Goal: Information Seeking & Learning: Learn about a topic

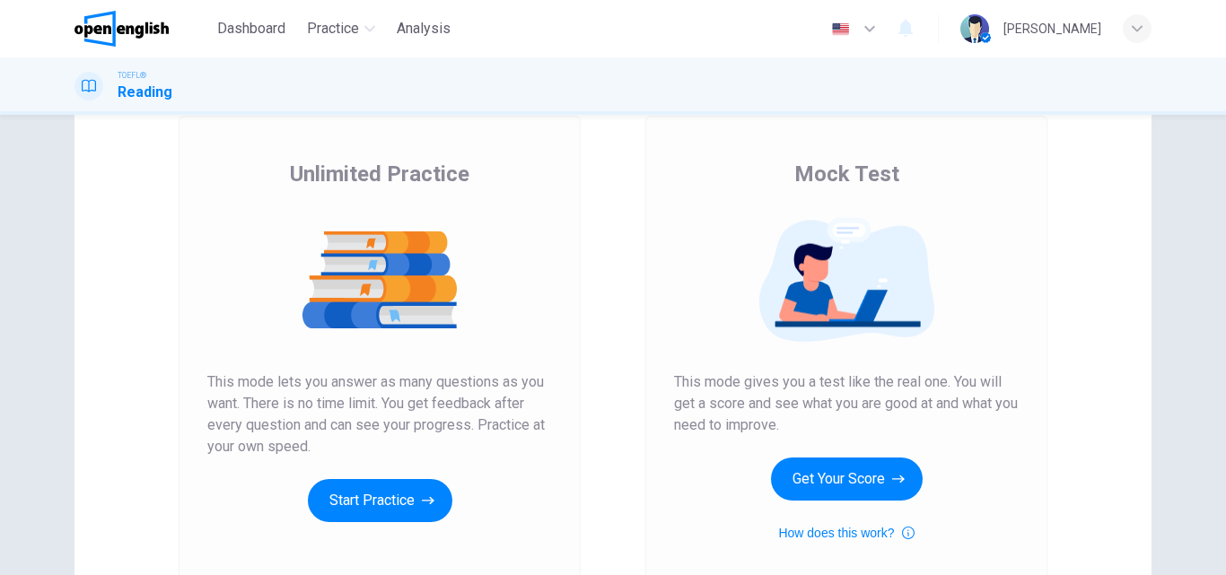
scroll to position [269, 0]
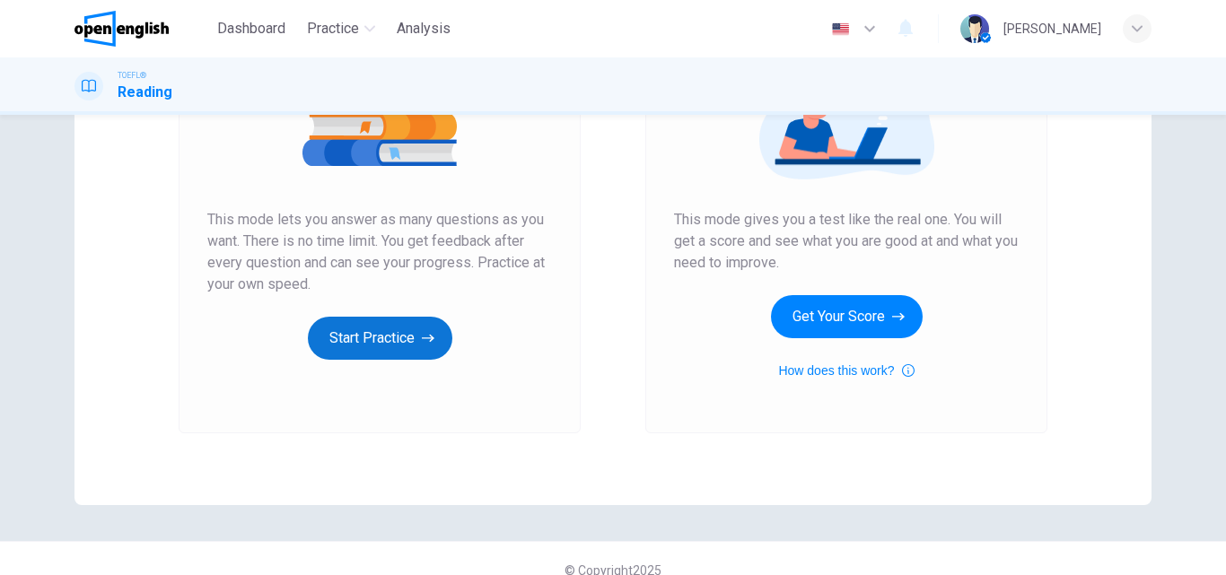
click at [334, 331] on button "Start Practice" at bounding box center [380, 338] width 144 height 43
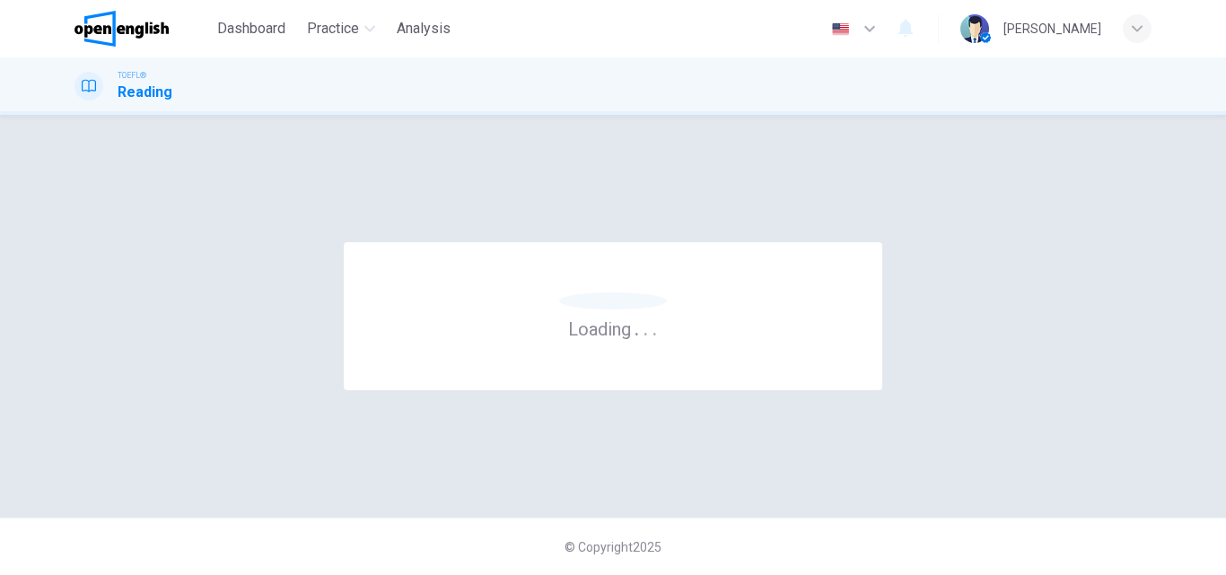
scroll to position [0, 0]
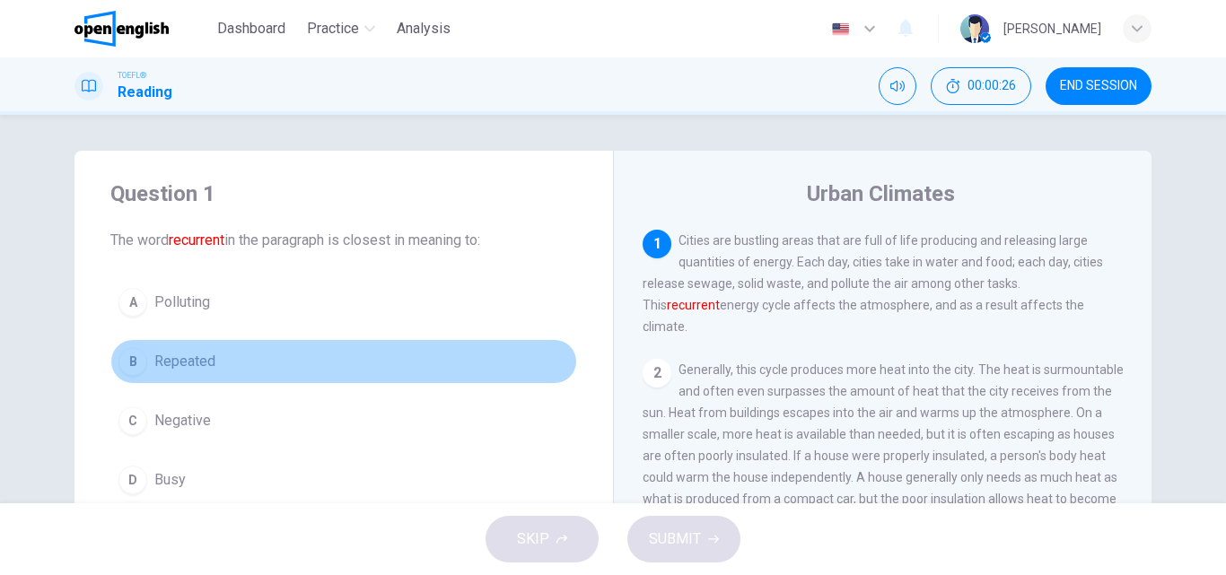
click at [126, 370] on div "B" at bounding box center [132, 361] width 29 height 29
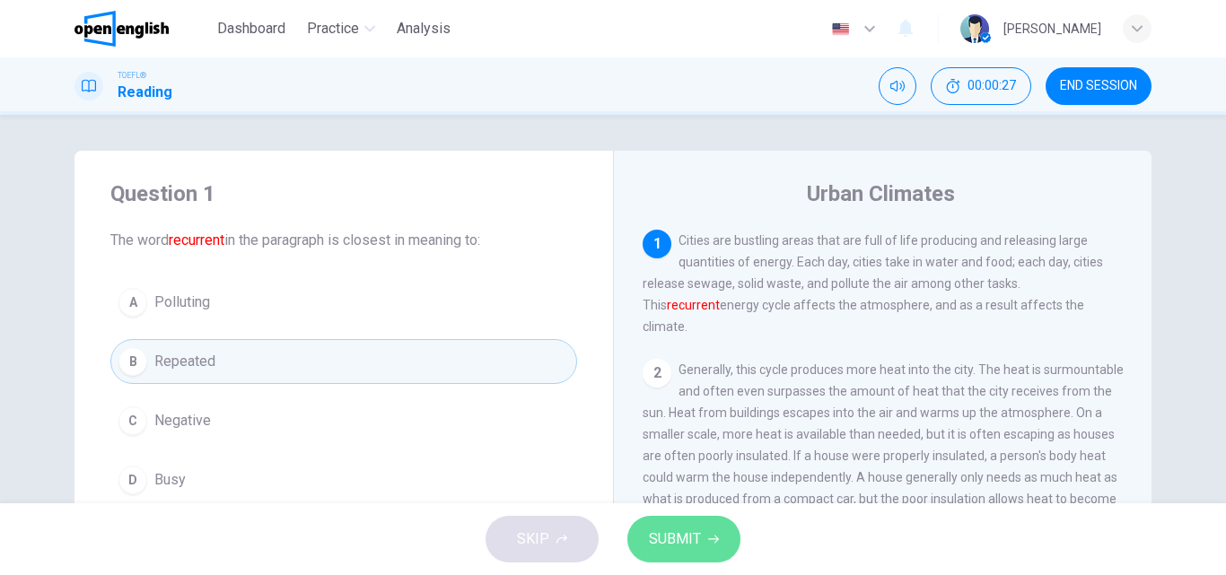
click at [658, 529] on span "SUBMIT" at bounding box center [675, 539] width 52 height 25
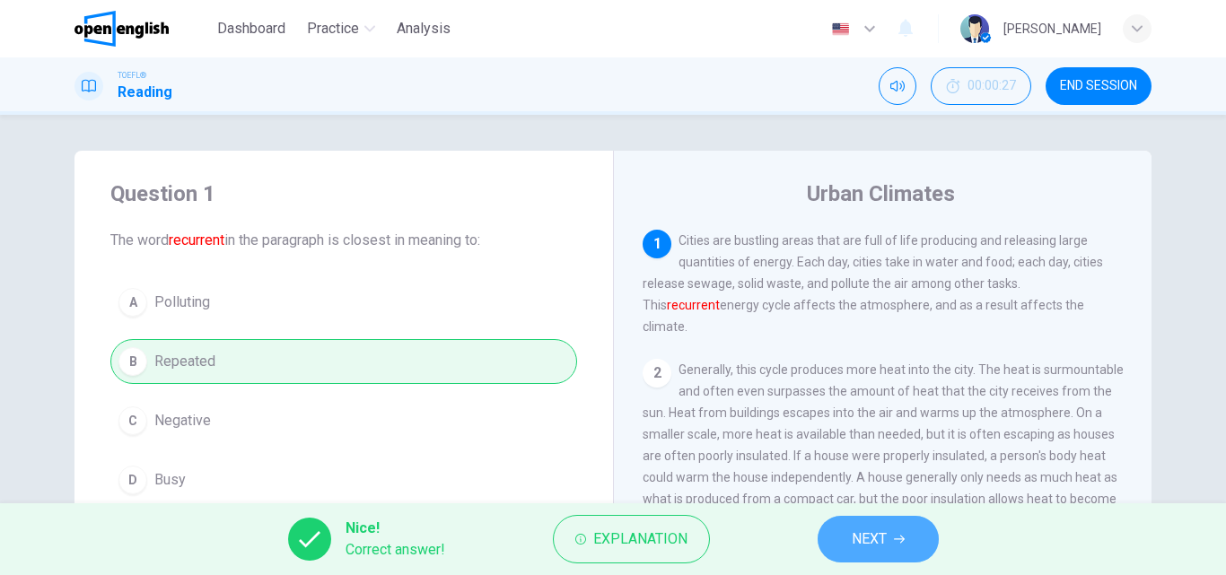
click at [869, 547] on span "NEXT" at bounding box center [869, 539] width 35 height 25
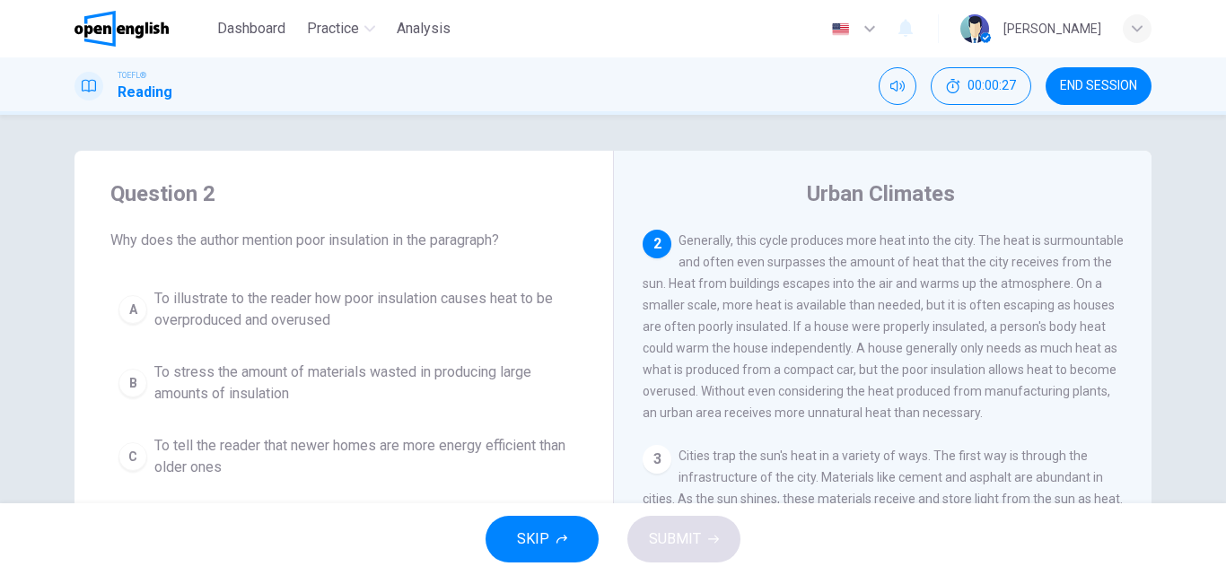
scroll to position [111, 0]
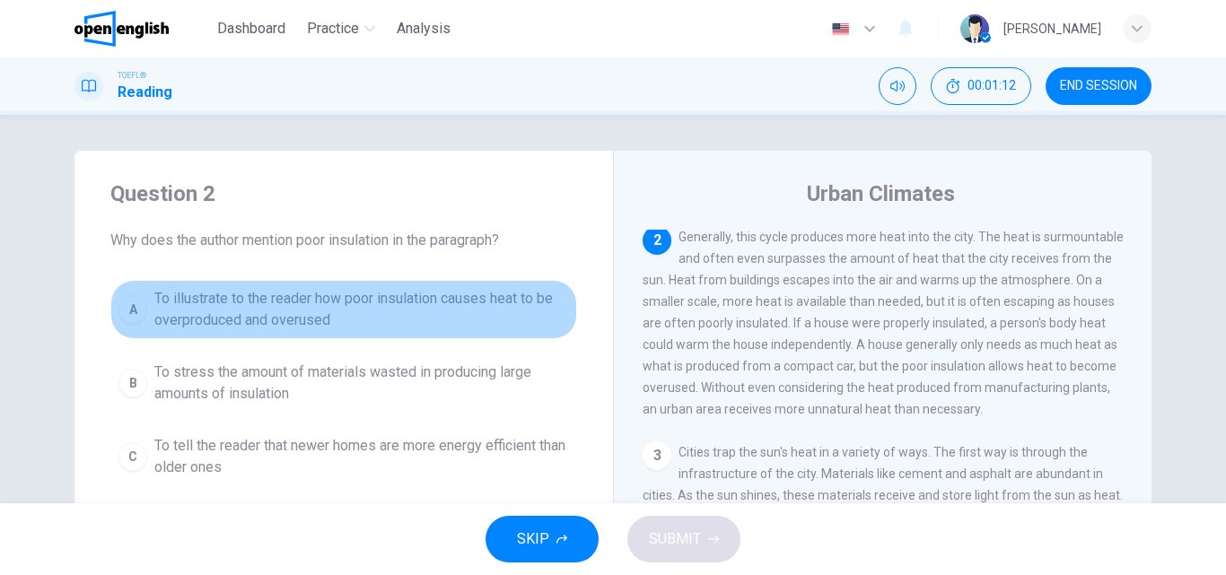
click at [127, 319] on div "A" at bounding box center [132, 309] width 29 height 29
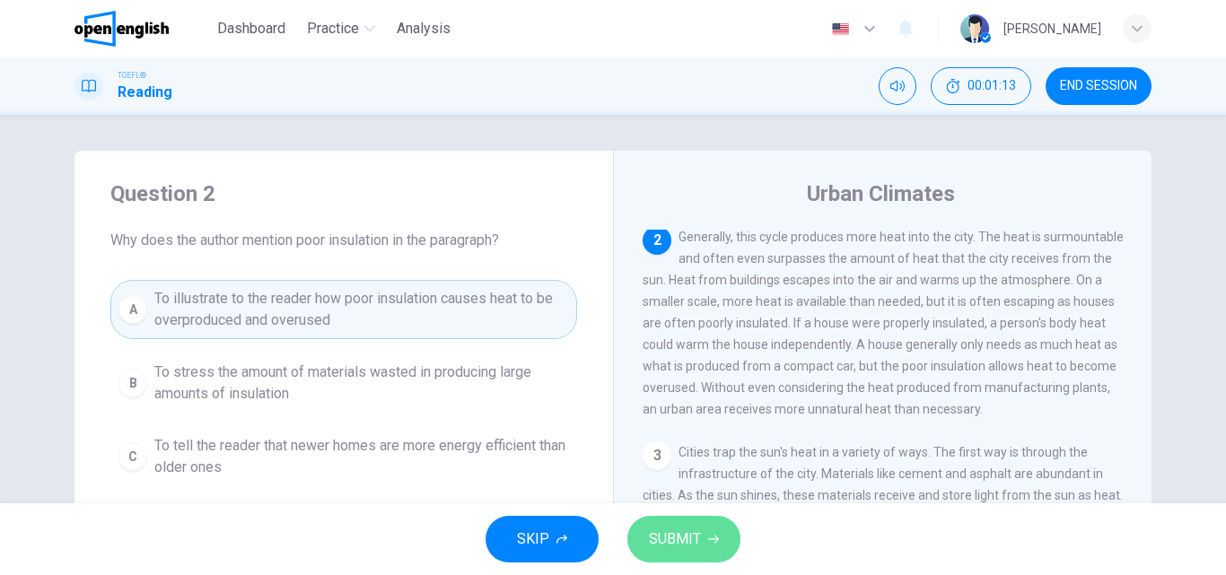
click at [708, 537] on icon "button" at bounding box center [713, 539] width 11 height 11
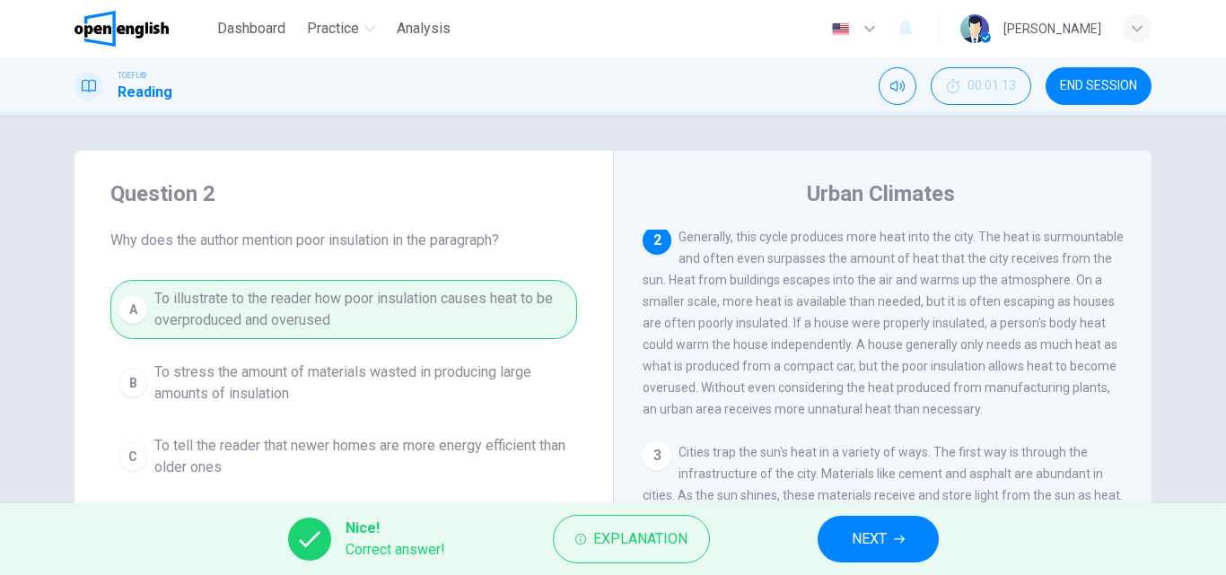
click at [861, 530] on span "NEXT" at bounding box center [869, 539] width 35 height 25
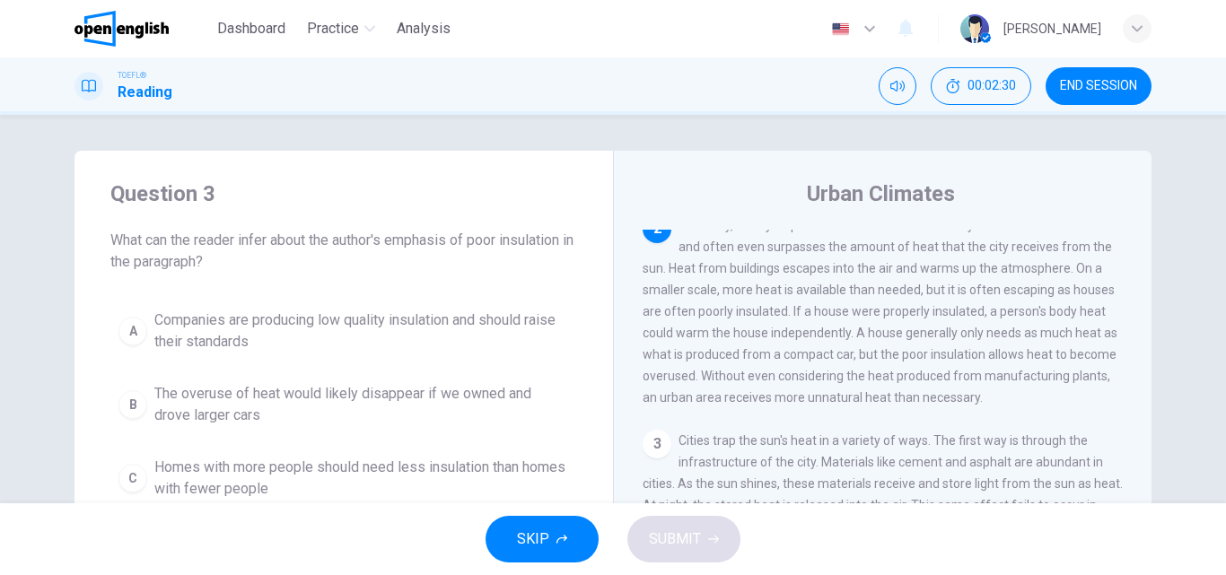
scroll to position [112, 0]
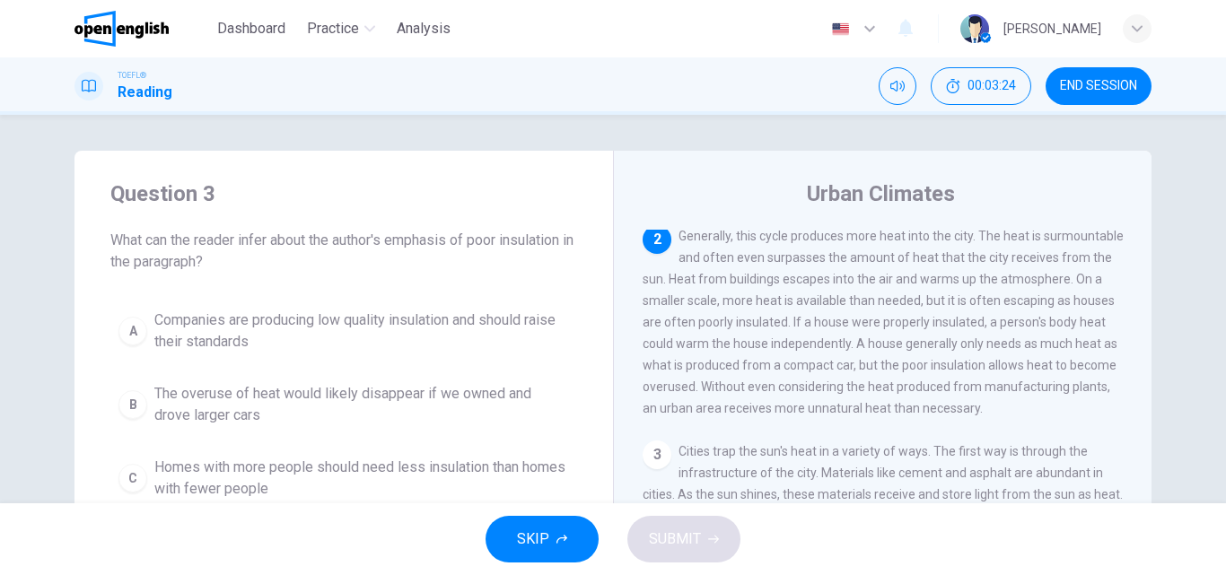
click at [149, 328] on button "A Companies are producing low quality insulation and should raise their standar…" at bounding box center [343, 331] width 467 height 59
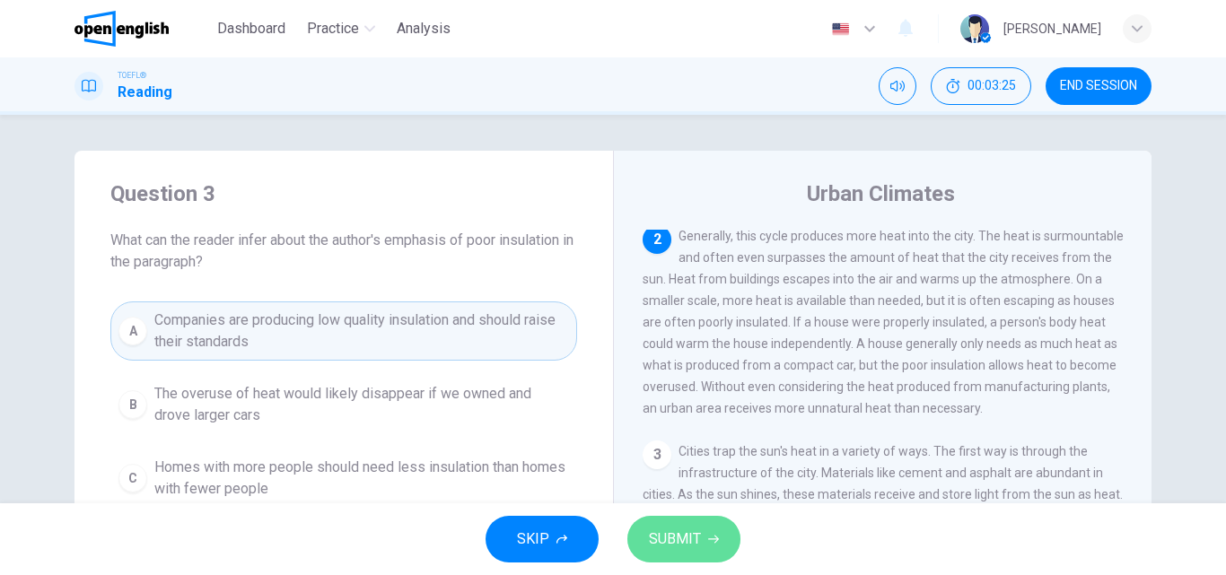
click at [669, 534] on span "SUBMIT" at bounding box center [675, 539] width 52 height 25
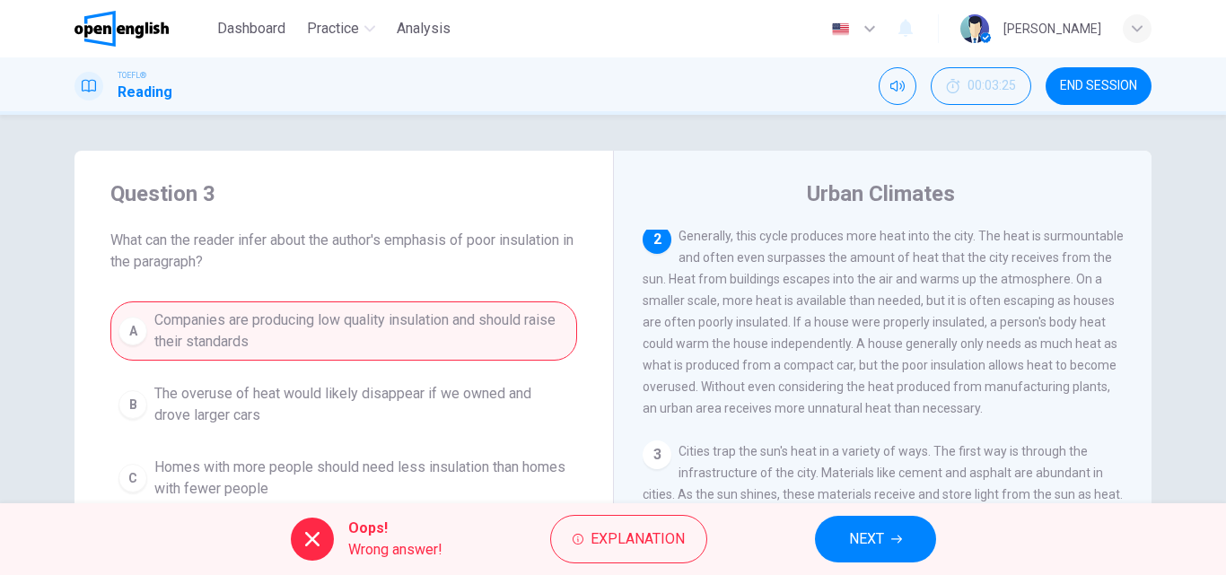
click at [663, 536] on span "Explanation" at bounding box center [637, 539] width 94 height 25
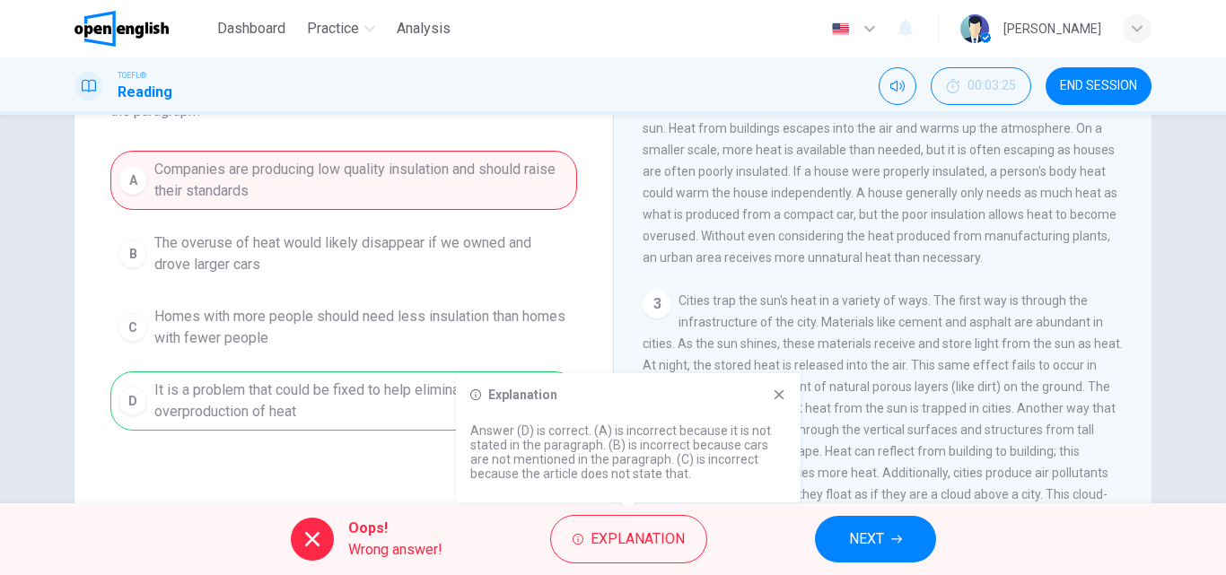
scroll to position [179, 0]
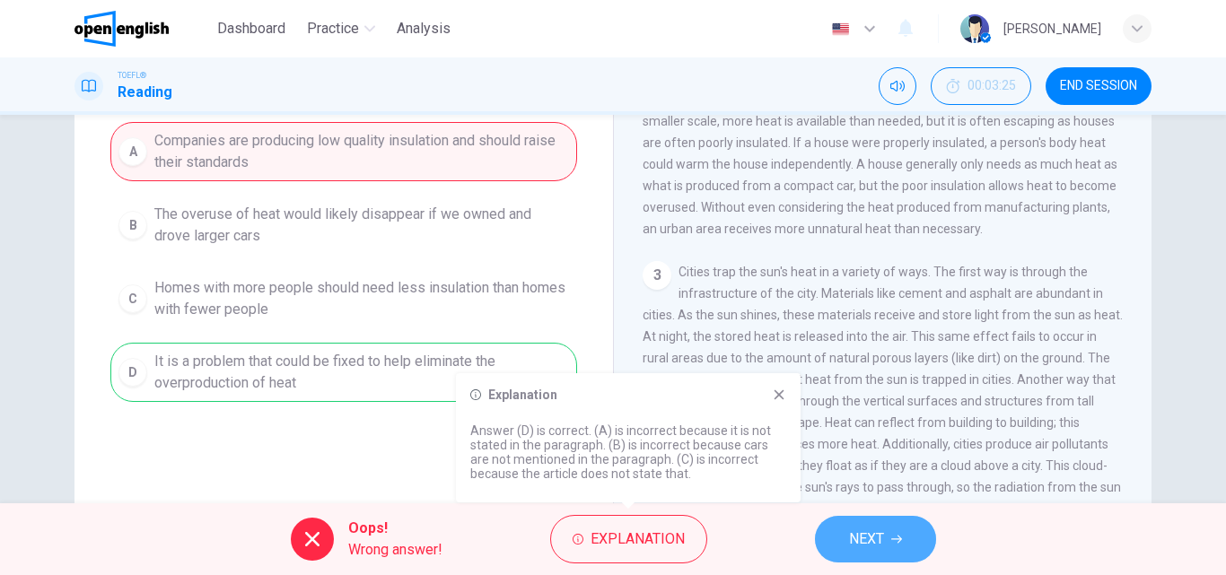
click at [881, 550] on span "NEXT" at bounding box center [866, 539] width 35 height 25
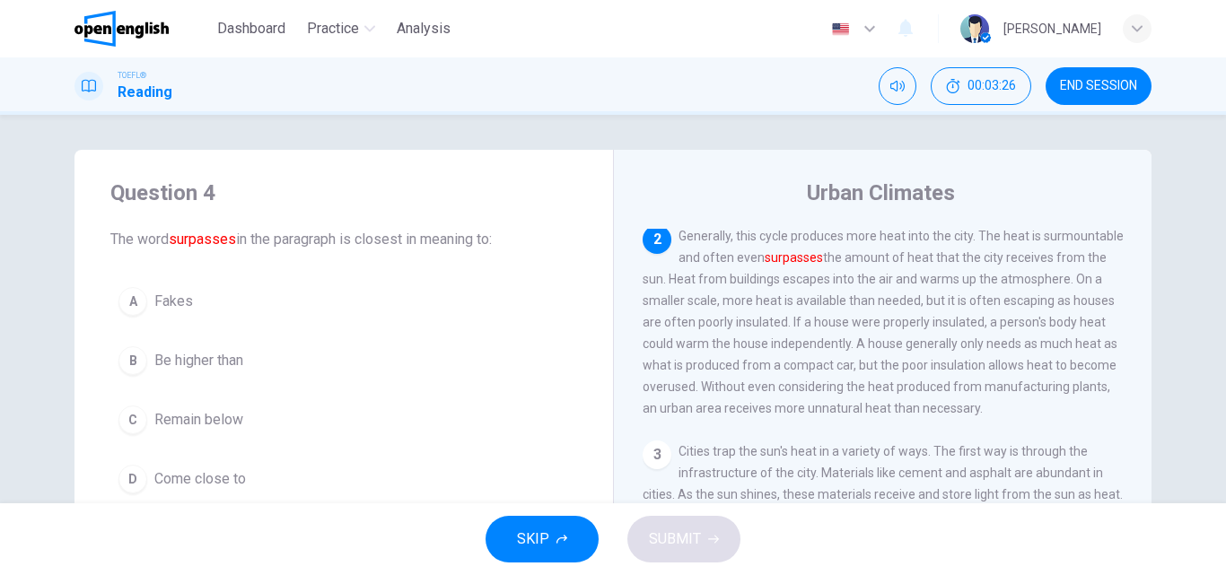
scroll to position [0, 0]
click at [147, 356] on button "B Be higher than" at bounding box center [343, 361] width 467 height 45
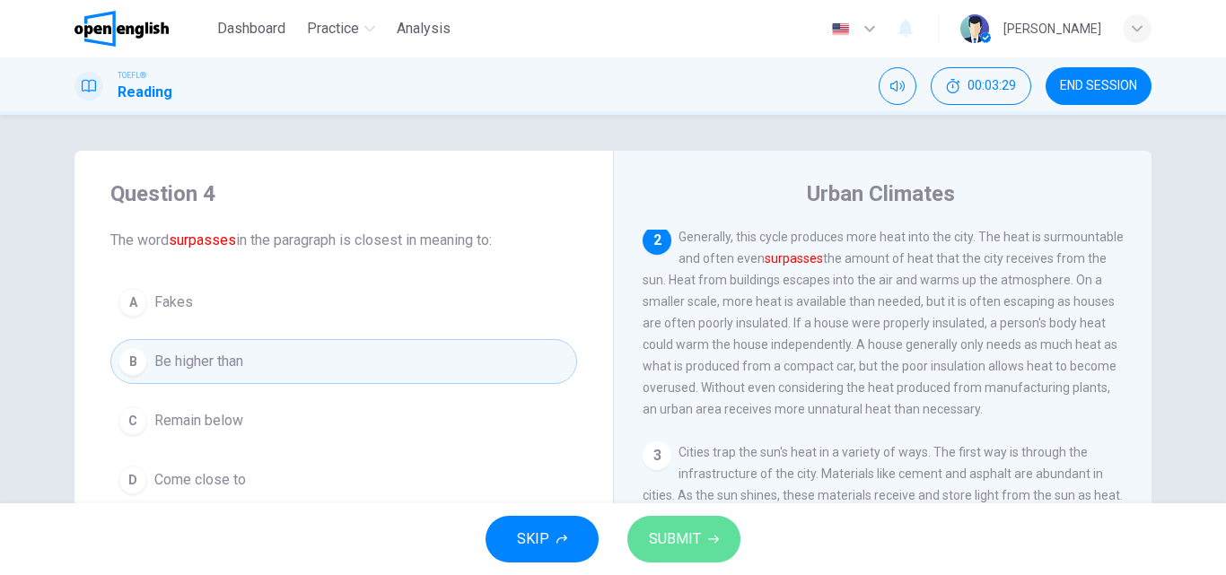
click at [703, 545] on button "SUBMIT" at bounding box center [683, 539] width 113 height 47
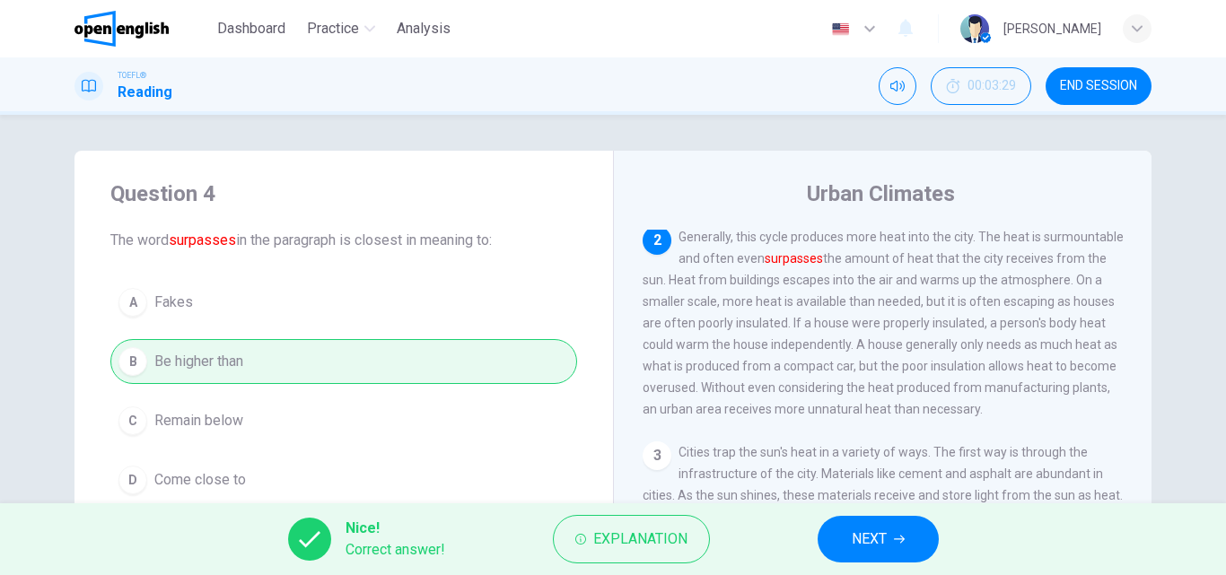
click at [842, 535] on button "NEXT" at bounding box center [878, 539] width 121 height 47
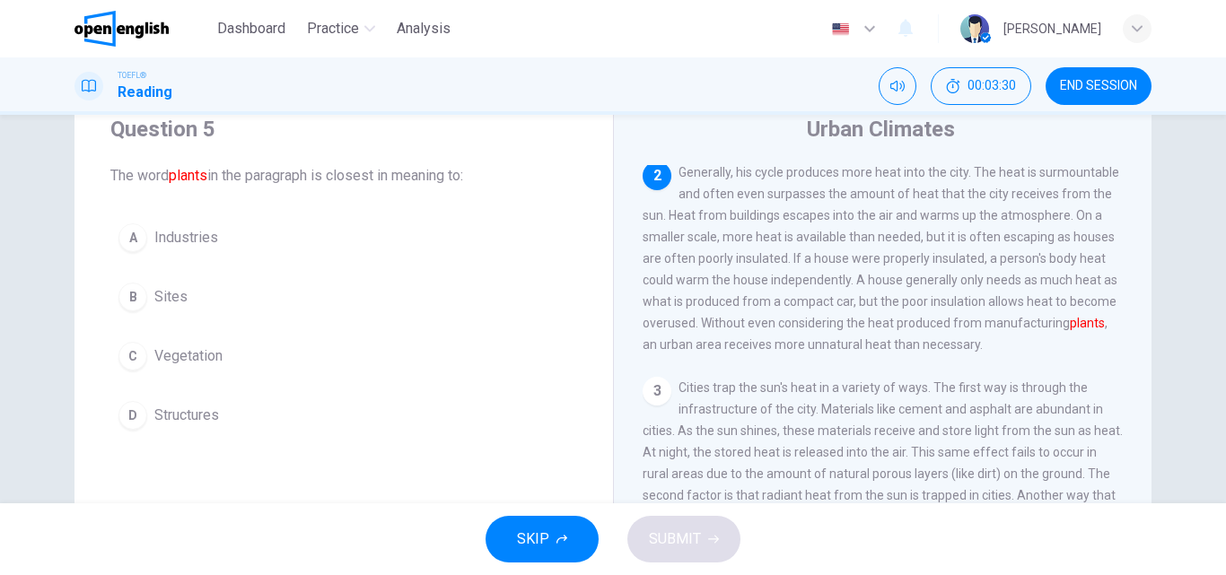
scroll to position [90, 0]
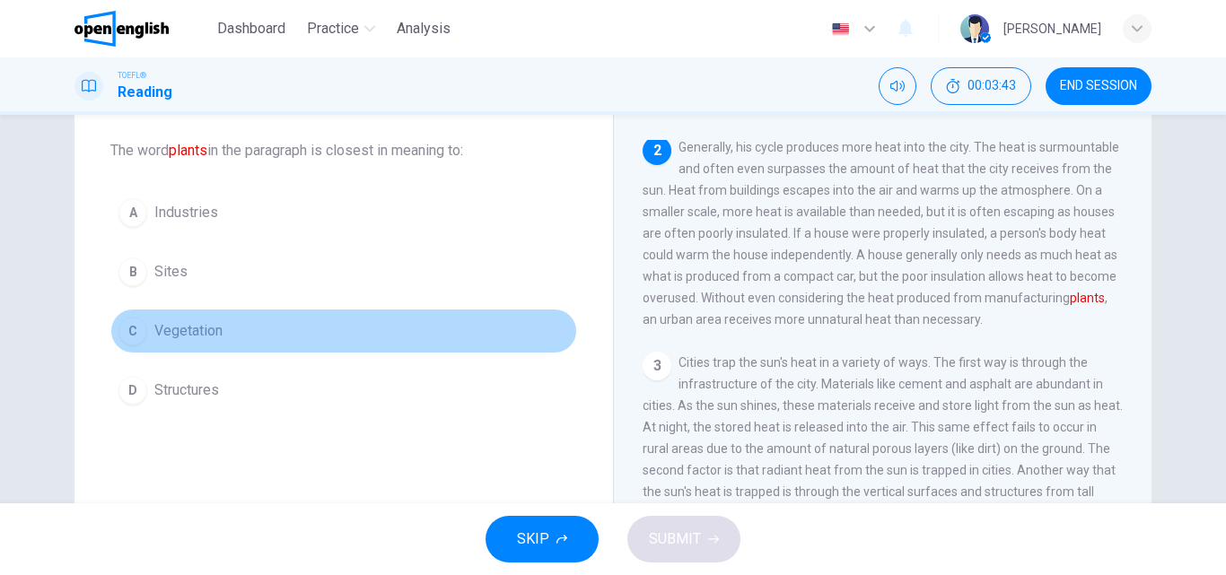
click at [145, 333] on button "C Vegetation" at bounding box center [343, 331] width 467 height 45
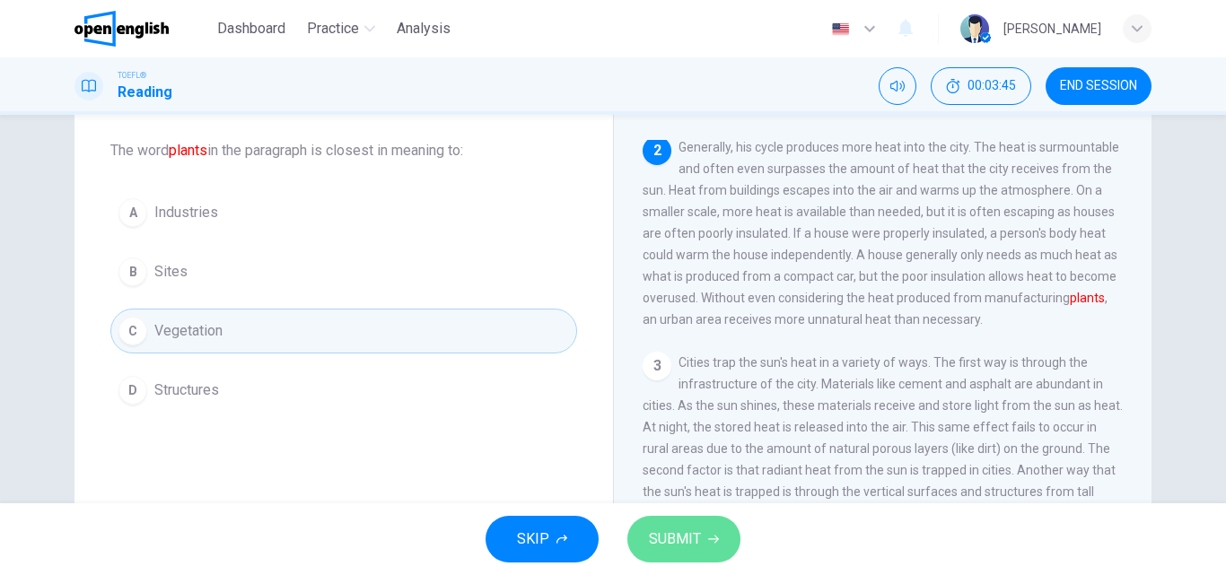
click at [664, 526] on button "SUBMIT" at bounding box center [683, 539] width 113 height 47
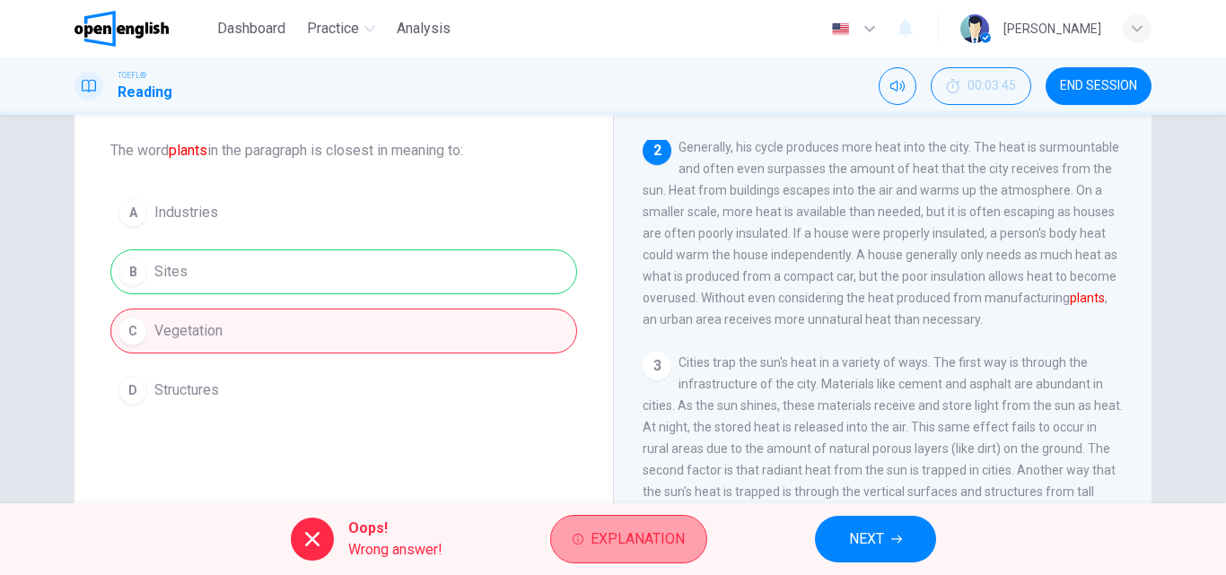
click at [659, 527] on span "Explanation" at bounding box center [637, 539] width 94 height 25
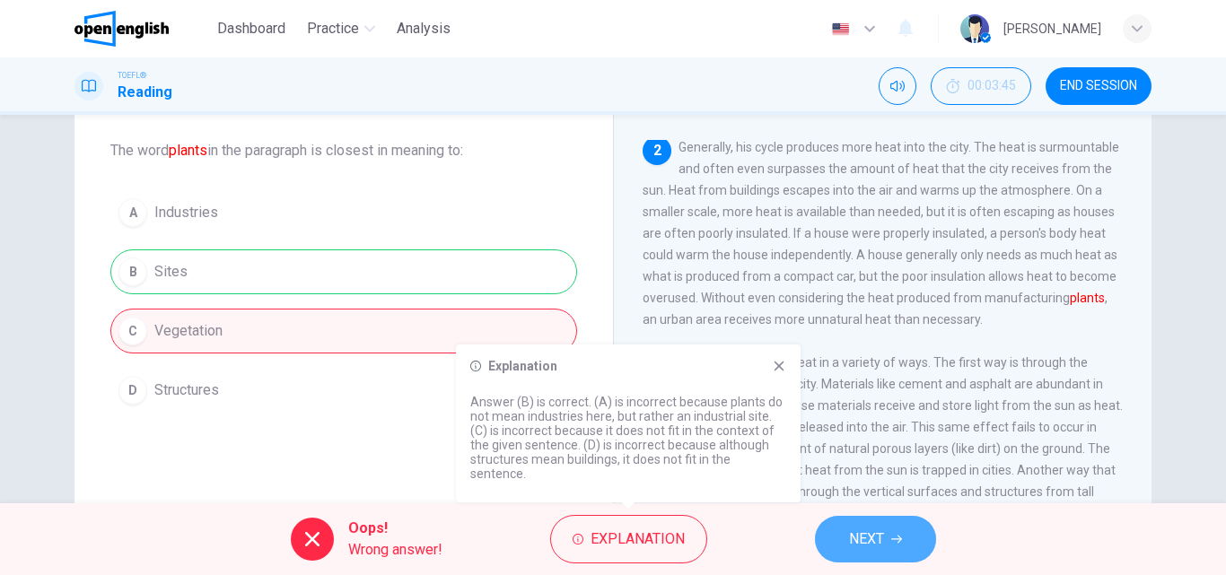
click at [851, 540] on span "NEXT" at bounding box center [866, 539] width 35 height 25
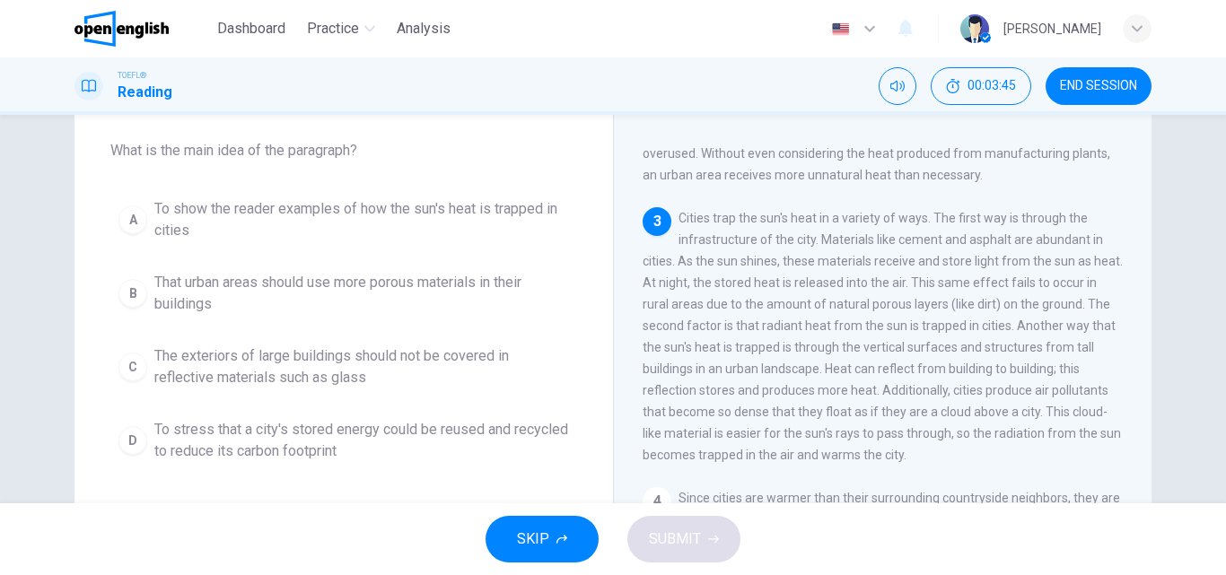
scroll to position [267, 0]
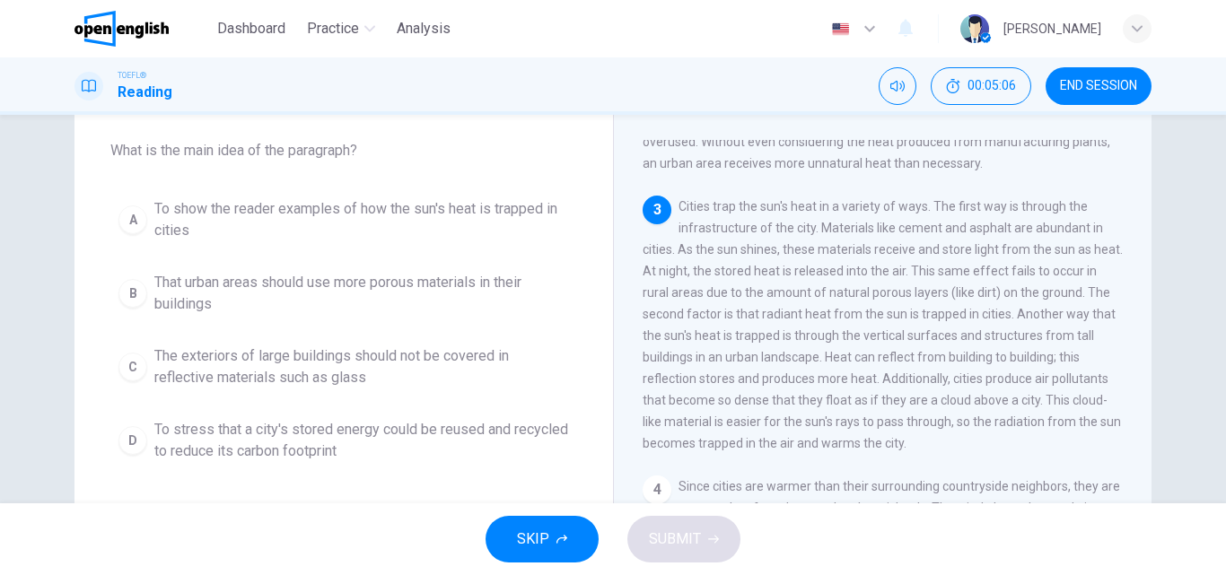
click at [1112, 83] on span "END SESSION" at bounding box center [1098, 86] width 77 height 14
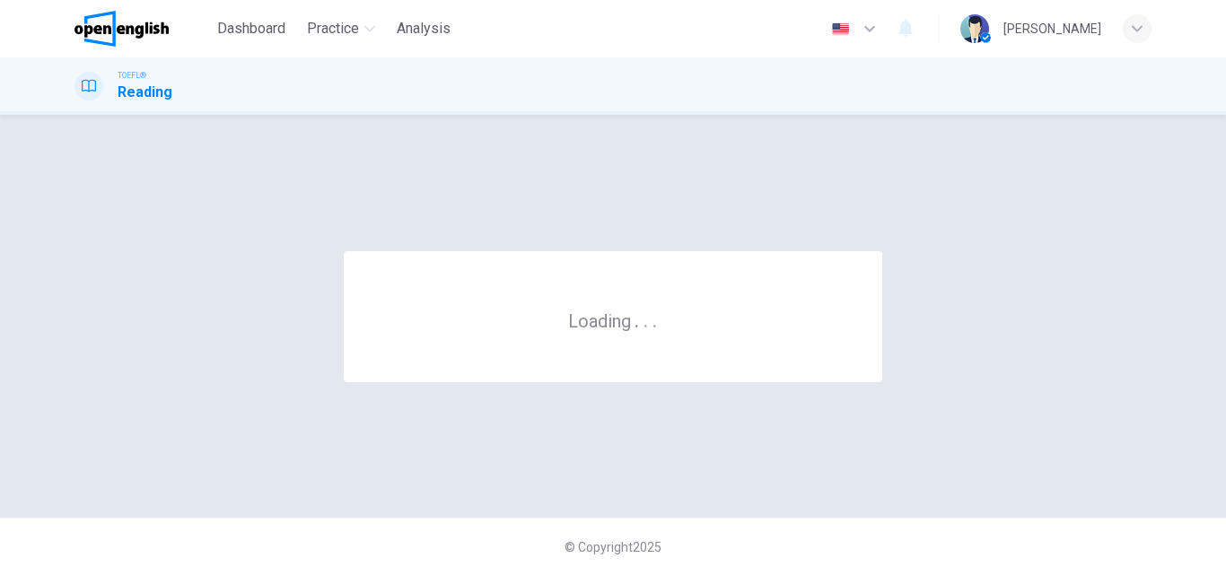
scroll to position [0, 0]
